Goal: Find specific page/section: Find specific page/section

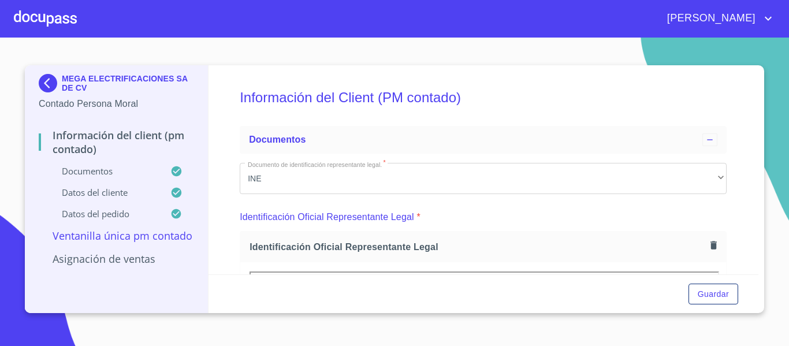
scroll to position [1698, 0]
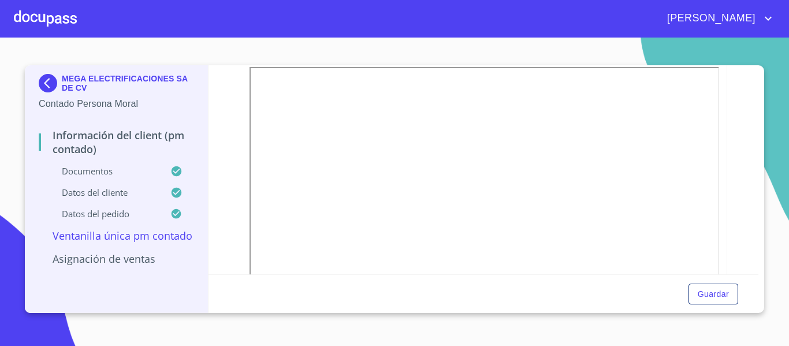
click at [49, 84] on img at bounding box center [50, 83] width 23 height 18
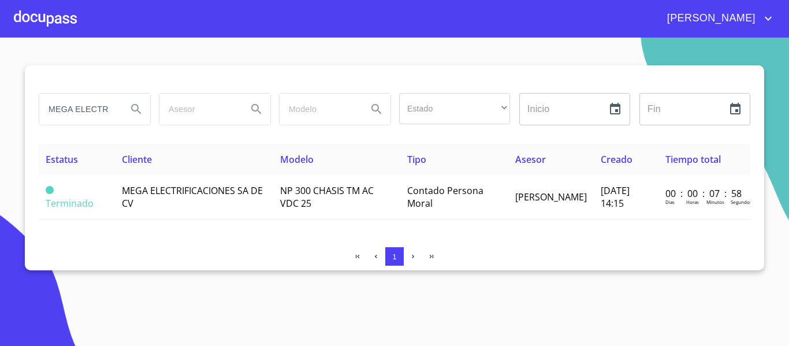
click at [57, 111] on input "MEGA ELECTRIFICACIONES" at bounding box center [78, 109] width 79 height 31
type input "M"
type input "[PERSON_NAME]"
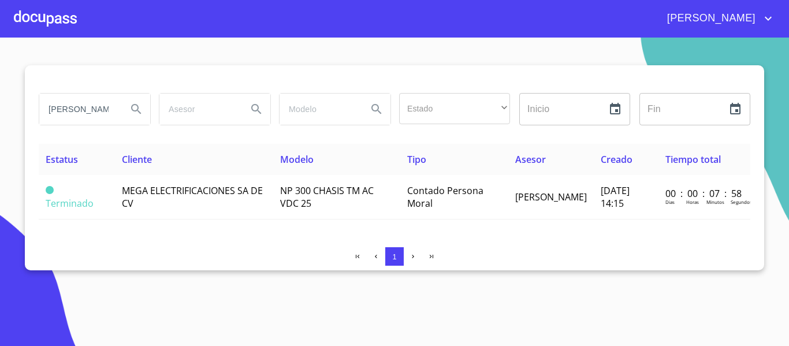
click at [136, 103] on icon "Search" at bounding box center [136, 109] width 14 height 14
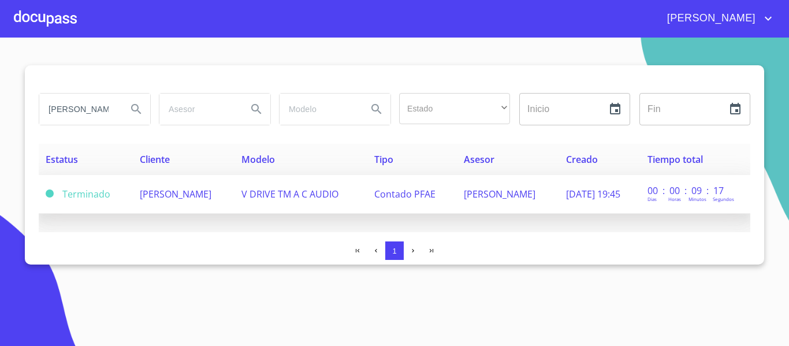
click at [167, 201] on td "[PERSON_NAME]" at bounding box center [184, 194] width 102 height 39
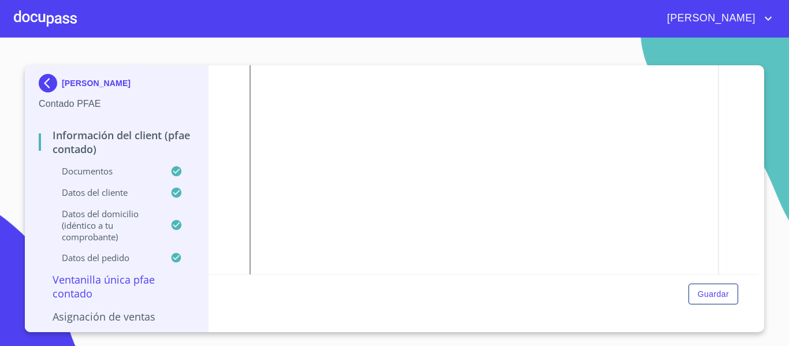
scroll to position [1657, 0]
